Goal: Find specific page/section: Find specific page/section

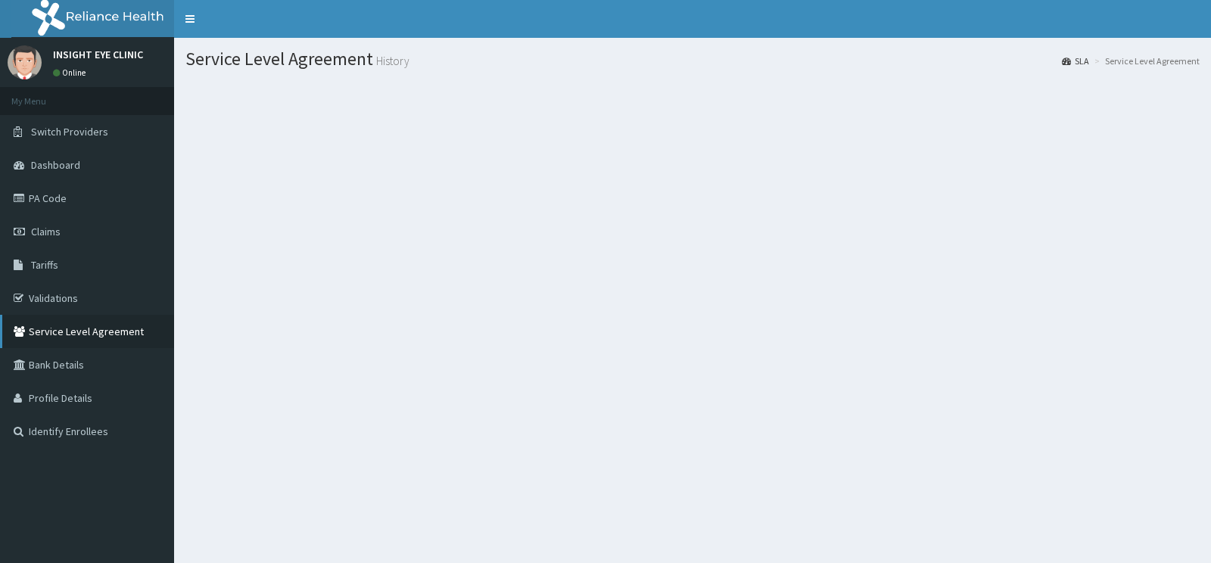
click at [94, 335] on link "Service Level Agreement" at bounding box center [87, 331] width 174 height 33
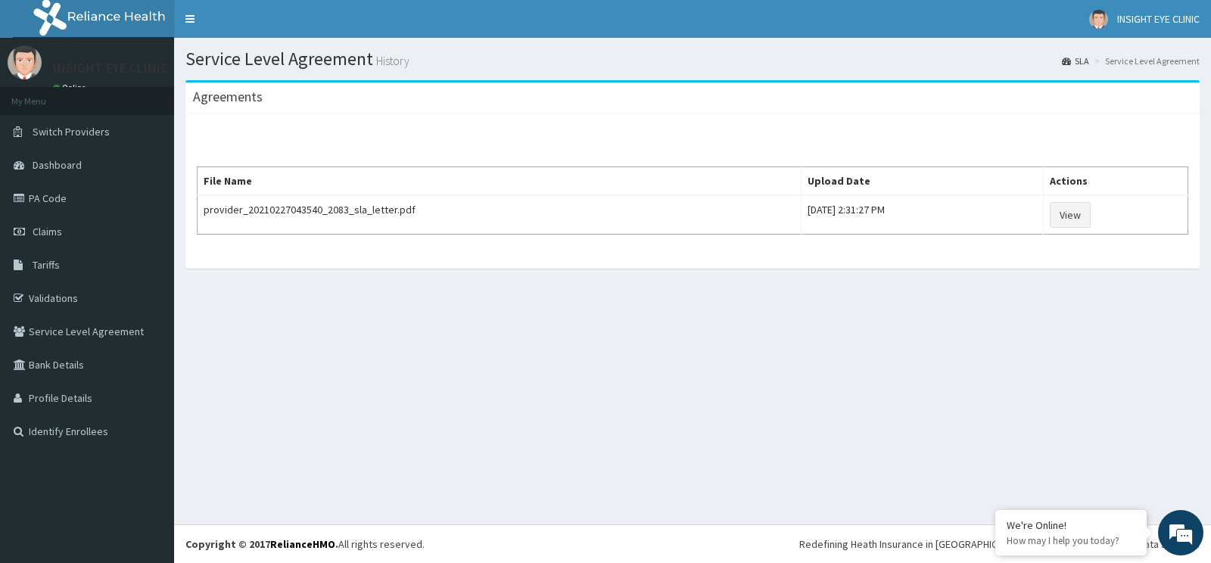
click at [465, 313] on div "Service Level Agreement History SLA Service Level Agreement Agreements File Nam…" at bounding box center [692, 281] width 1037 height 487
click at [71, 399] on link "Profile Details" at bounding box center [87, 397] width 174 height 33
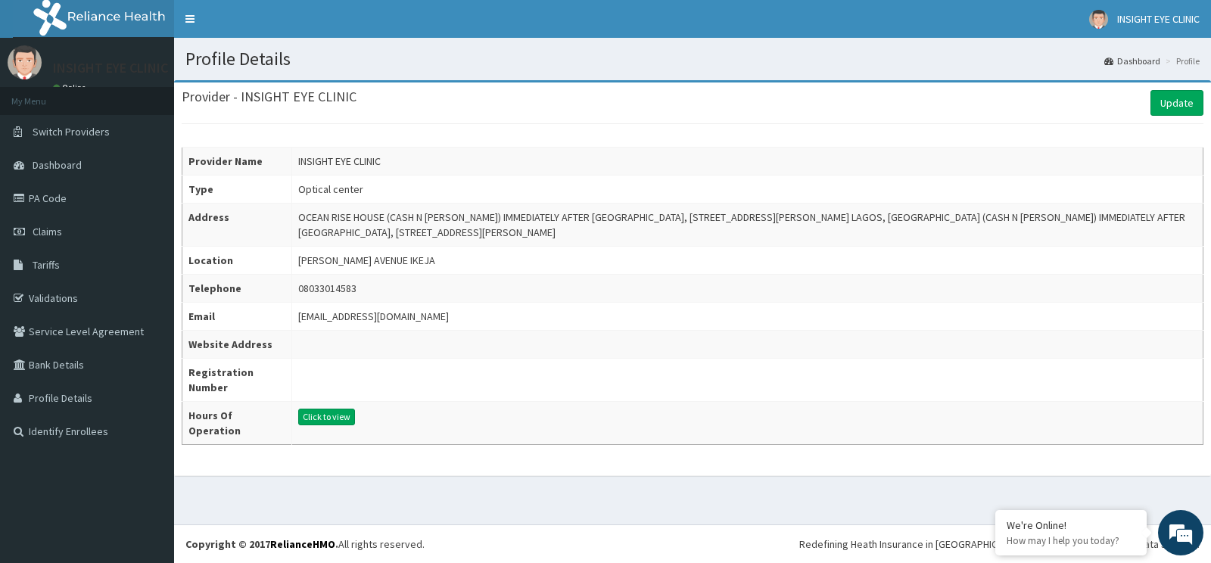
click at [344, 384] on td at bounding box center [747, 380] width 911 height 43
click at [57, 197] on link "PA Code" at bounding box center [87, 198] width 174 height 33
